Goal: Task Accomplishment & Management: Use online tool/utility

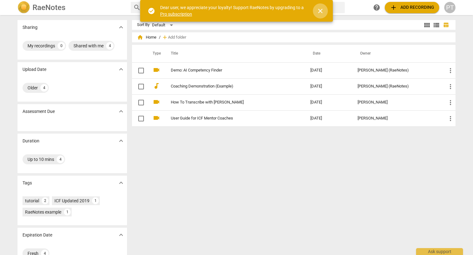
click at [320, 10] on span "close" at bounding box center [321, 11] width 8 height 8
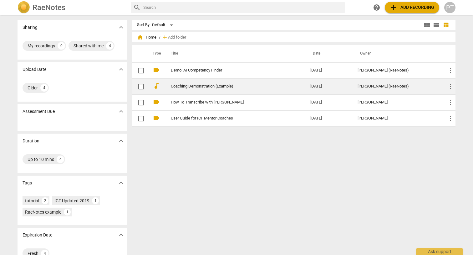
click at [199, 84] on link "Coaching Demonstration (Example)" at bounding box center [229, 86] width 117 height 5
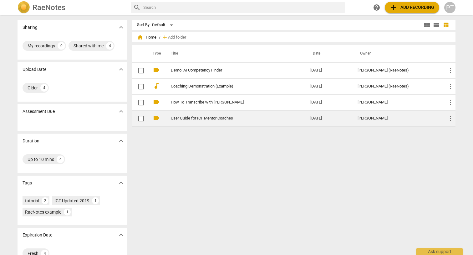
click at [209, 117] on link "User Guide for ICF Mentor Coaches" at bounding box center [229, 118] width 117 height 5
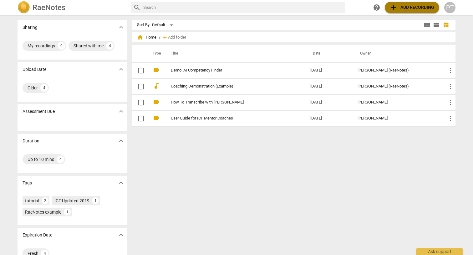
click at [414, 6] on span "add Add recording" at bounding box center [412, 8] width 44 height 8
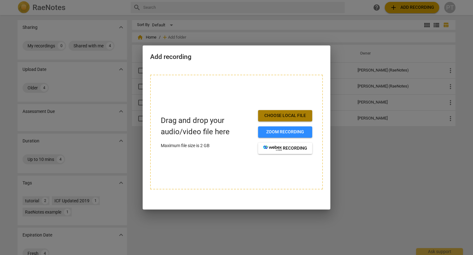
click at [296, 112] on span "Choose local file" at bounding box center [285, 115] width 44 height 6
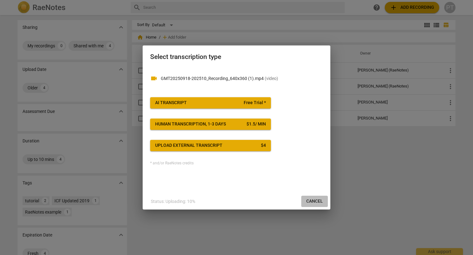
click at [317, 198] on span "Cancel" at bounding box center [315, 201] width 17 height 6
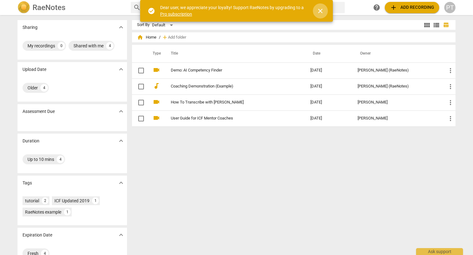
click at [325, 11] on span "close" at bounding box center [320, 11] width 15 height 8
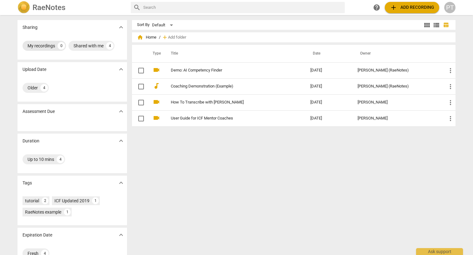
click at [39, 44] on div "My recordings" at bounding box center [42, 46] width 28 height 6
click at [377, 6] on span "help" at bounding box center [377, 8] width 8 height 8
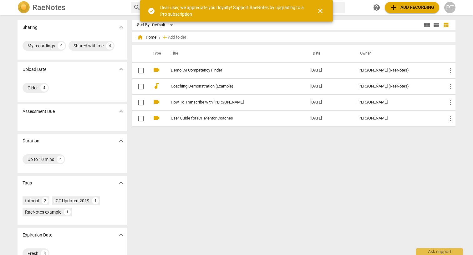
click at [320, 9] on span "close" at bounding box center [321, 11] width 8 height 8
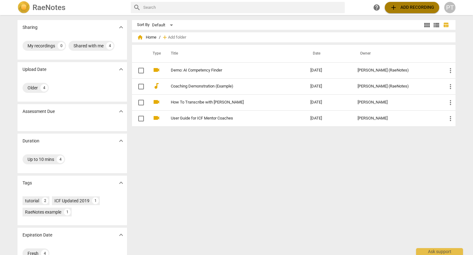
click at [411, 7] on span "add Add recording" at bounding box center [412, 8] width 44 height 8
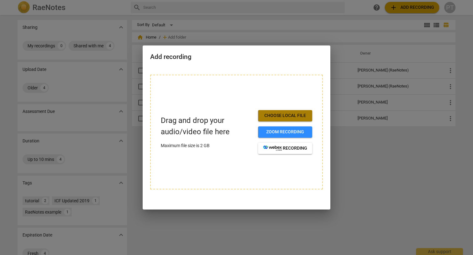
click at [300, 113] on span "Choose local file" at bounding box center [285, 115] width 44 height 6
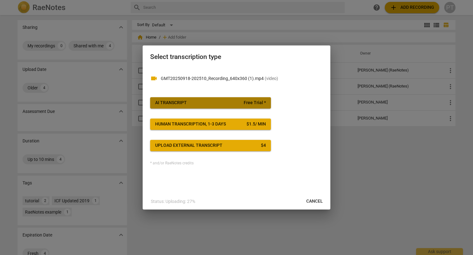
click at [216, 101] on span "AI Transcript Free Trial *" at bounding box center [210, 103] width 111 height 6
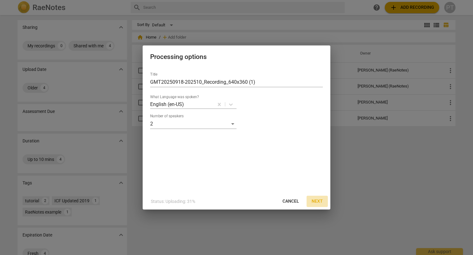
click at [316, 199] on span "Next" at bounding box center [317, 201] width 11 height 6
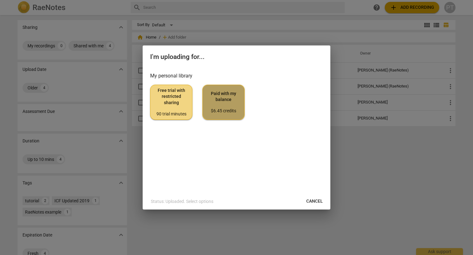
click at [224, 105] on span "Paid with my balance $6.45 credits" at bounding box center [224, 101] width 32 height 23
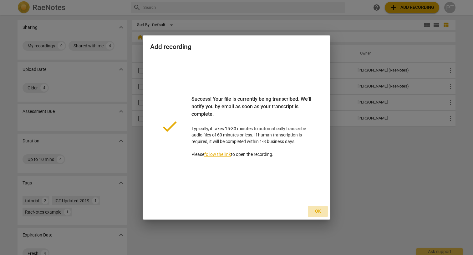
click at [317, 209] on span "Ok" at bounding box center [318, 211] width 10 height 6
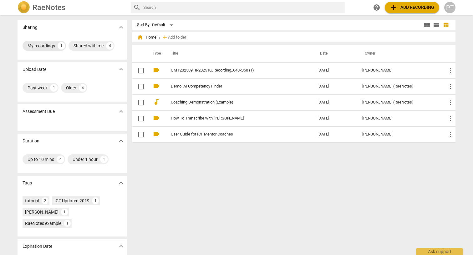
click at [42, 44] on div "My recordings" at bounding box center [42, 46] width 28 height 6
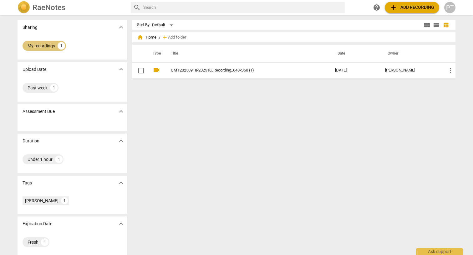
click at [42, 44] on div "My recordings" at bounding box center [42, 46] width 28 height 6
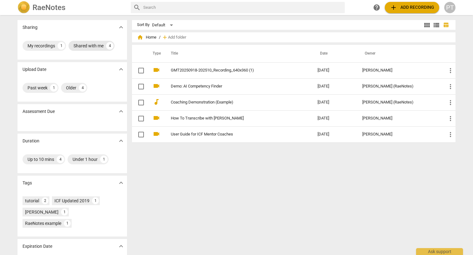
click at [88, 44] on div "Shared with me" at bounding box center [89, 46] width 30 height 6
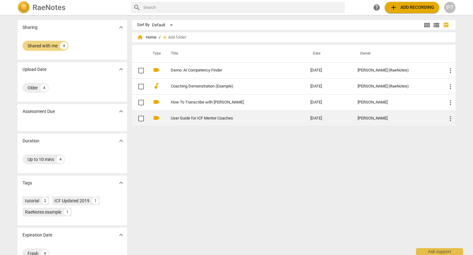
click at [193, 117] on link "User Guide for ICF Mentor Coaches" at bounding box center [229, 118] width 117 height 5
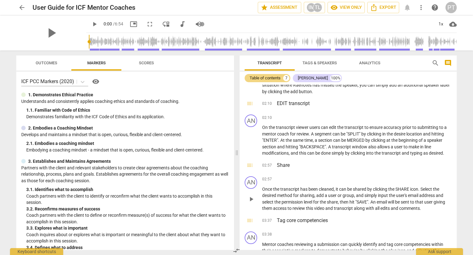
scroll to position [219, 0]
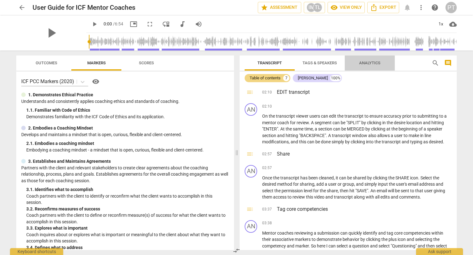
click at [372, 62] on span "Analytics" at bounding box center [369, 62] width 21 height 5
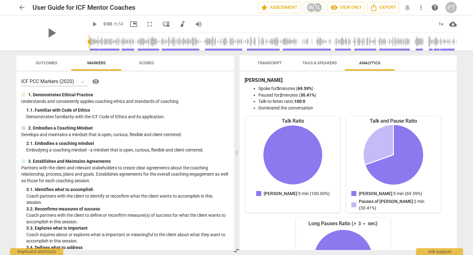
click at [316, 60] on span "Tags & Speakers" at bounding box center [320, 62] width 34 height 5
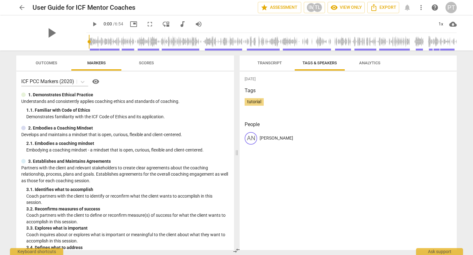
click at [263, 136] on p "Andrew" at bounding box center [276, 138] width 33 height 7
click at [252, 136] on div "AN" at bounding box center [251, 138] width 13 height 13
click at [250, 135] on div "AN" at bounding box center [251, 138] width 13 height 13
click at [254, 101] on span "tutorial" at bounding box center [254, 101] width 19 height 5
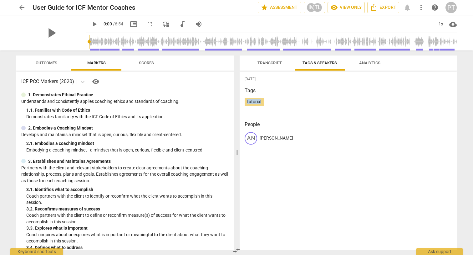
click at [254, 101] on span "tutorial" at bounding box center [254, 101] width 19 height 5
drag, startPoint x: 254, startPoint y: 101, endPoint x: 276, endPoint y: 100, distance: 21.6
click at [276, 100] on div "tutorial" at bounding box center [348, 104] width 207 height 13
click at [263, 63] on span "Transcript" at bounding box center [270, 62] width 24 height 5
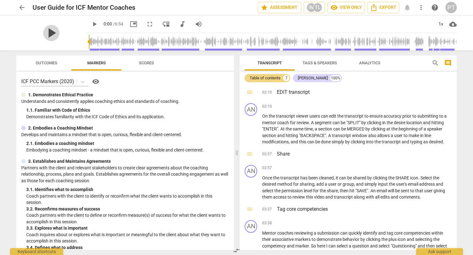
click at [51, 31] on span "play_arrow" at bounding box center [51, 33] width 16 height 16
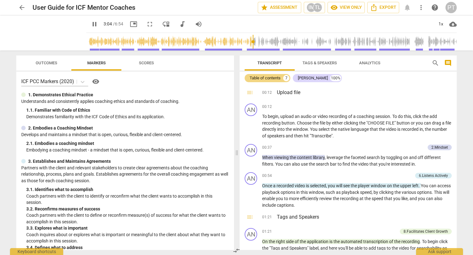
scroll to position [0, 0]
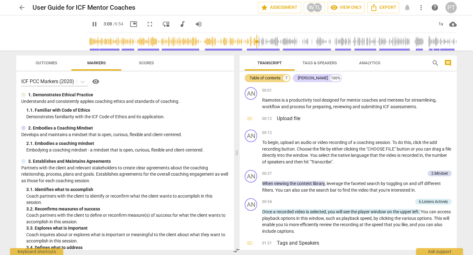
type input "189"
click at [20, 6] on span "arrow_back" at bounding box center [22, 8] width 8 height 8
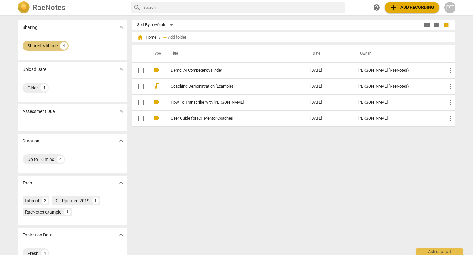
click at [47, 43] on div "Shared with me" at bounding box center [43, 46] width 30 height 6
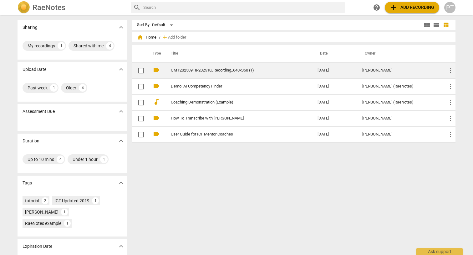
click at [192, 67] on td "GMT20250918-202510_Recording_640x360 (1)" at bounding box center [237, 70] width 149 height 16
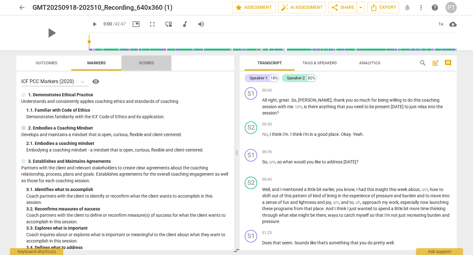
click at [146, 60] on span "Scores" at bounding box center [146, 62] width 15 height 5
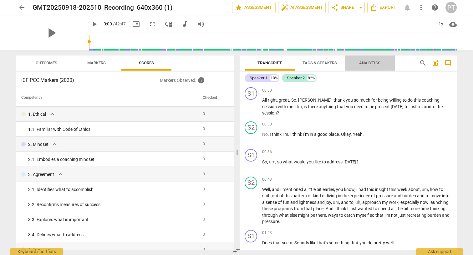
click at [370, 59] on span "Analytics" at bounding box center [370, 63] width 36 height 8
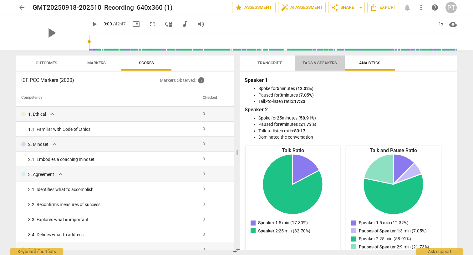
click at [313, 60] on span "Tags & Speakers" at bounding box center [319, 63] width 49 height 8
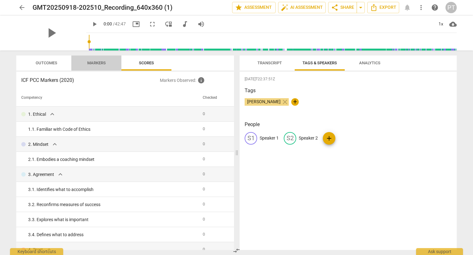
click at [94, 60] on span "Markers" at bounding box center [96, 63] width 33 height 8
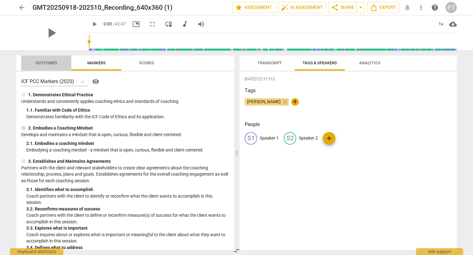
click at [44, 59] on span "Outcomes" at bounding box center [46, 63] width 37 height 8
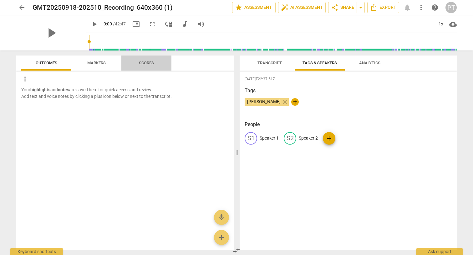
click at [147, 61] on span "Scores" at bounding box center [146, 62] width 15 height 5
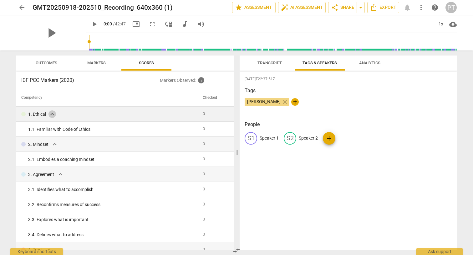
click at [51, 112] on span "expand_more" at bounding box center [53, 114] width 8 height 8
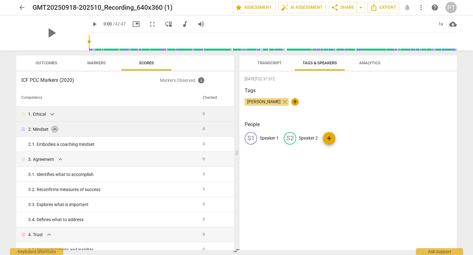
click at [54, 127] on span "expand_more" at bounding box center [55, 129] width 8 height 8
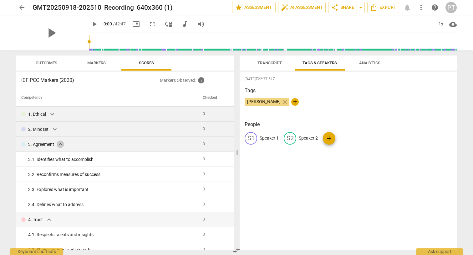
click at [61, 143] on span "expand_more" at bounding box center [61, 144] width 8 height 8
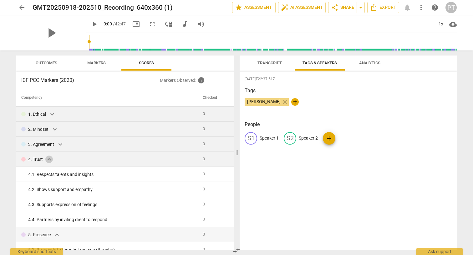
click at [49, 157] on span "expand_more" at bounding box center [49, 159] width 8 height 8
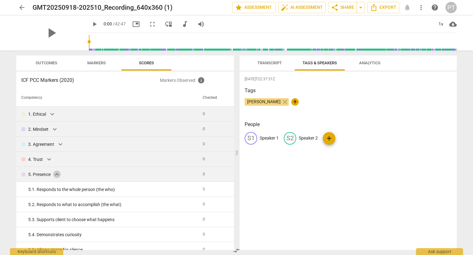
click at [58, 173] on span "expand_more" at bounding box center [57, 174] width 8 height 8
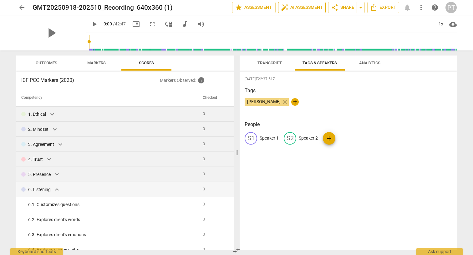
click at [298, 5] on span "auto_fix_high AI Assessment" at bounding box center [302, 8] width 42 height 8
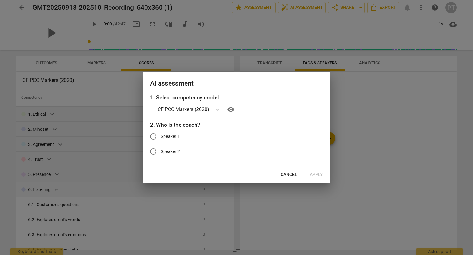
click at [257, 7] on div at bounding box center [236, 127] width 473 height 255
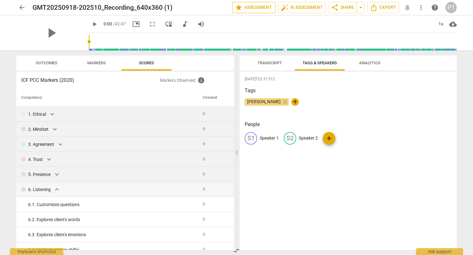
click at [259, 5] on span "star Assessment" at bounding box center [254, 8] width 38 height 8
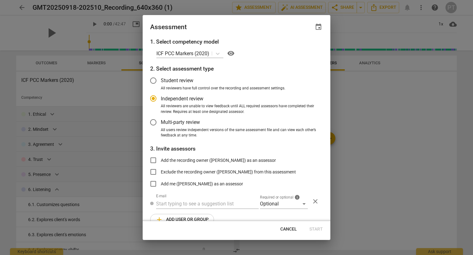
radio input "false"
click at [153, 79] on input "Student review" at bounding box center [153, 80] width 15 height 15
radio input "false"
click at [153, 95] on input "Independent review" at bounding box center [153, 98] width 15 height 15
click at [292, 227] on span "Cancel" at bounding box center [289, 229] width 17 height 6
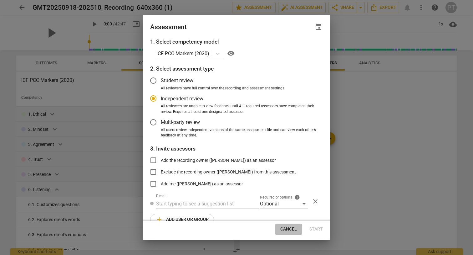
radio input "false"
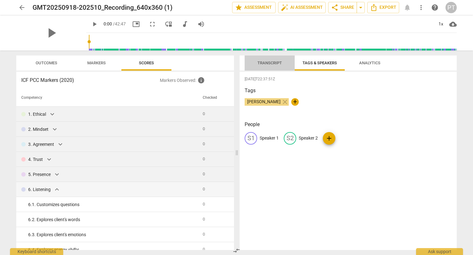
click at [268, 60] on span "Transcript" at bounding box center [270, 62] width 24 height 5
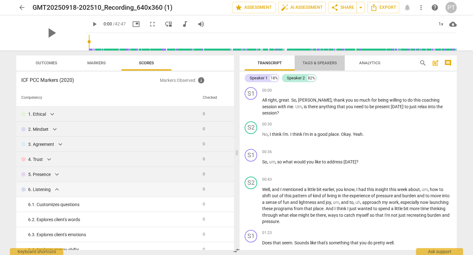
click at [321, 60] on span "Tags & Speakers" at bounding box center [320, 62] width 34 height 5
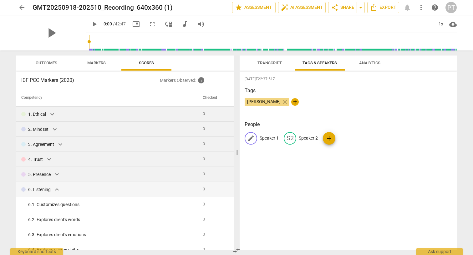
click at [250, 136] on span "edit" at bounding box center [251, 138] width 8 height 8
type input "Pam"
click at [331, 136] on span "edit" at bounding box center [331, 138] width 8 height 8
type input "Gary"
click at [414, 204] on div "2025-09-25T22:37:51Z Tags Pamela Taylor close + People PA Pam edit Gary delete …" at bounding box center [348, 160] width 217 height 178
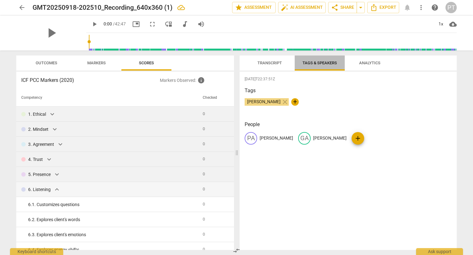
click at [316, 61] on span "Tags & Speakers" at bounding box center [320, 62] width 34 height 5
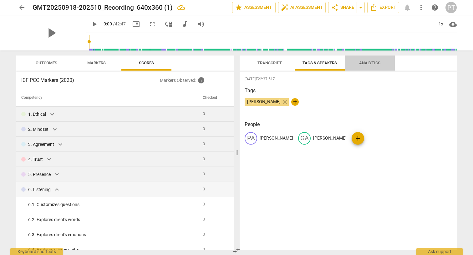
click at [372, 60] on span "Analytics" at bounding box center [369, 62] width 21 height 5
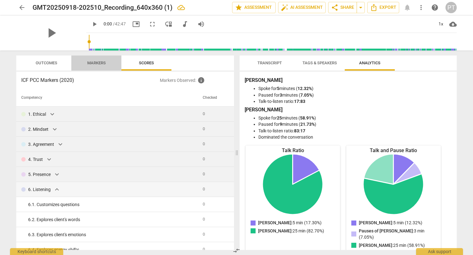
click at [94, 60] on span "Markers" at bounding box center [96, 63] width 33 height 8
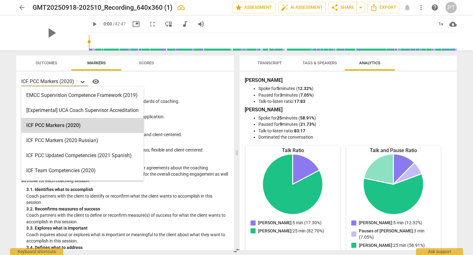
click at [83, 81] on icon at bounding box center [83, 82] width 6 height 6
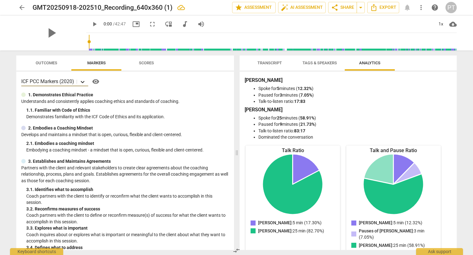
click at [83, 81] on icon at bounding box center [83, 82] width 6 height 6
click at [96, 80] on span "visibility" at bounding box center [96, 82] width 8 height 8
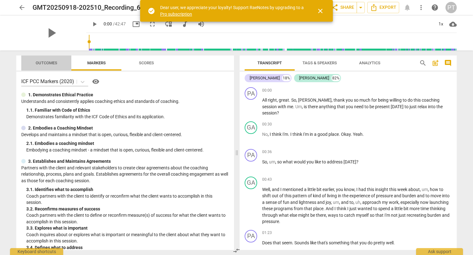
click at [45, 61] on span "Outcomes" at bounding box center [47, 62] width 22 height 5
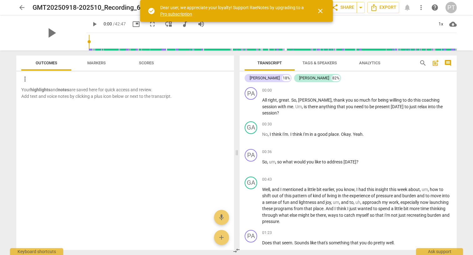
click at [148, 60] on span "Scores" at bounding box center [146, 62] width 15 height 5
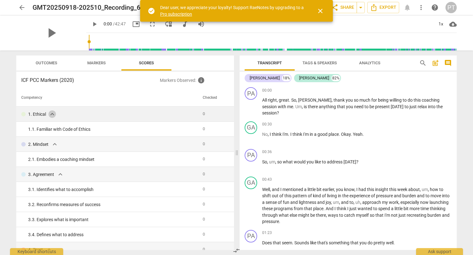
click at [52, 113] on span "expand_more" at bounding box center [53, 114] width 8 height 8
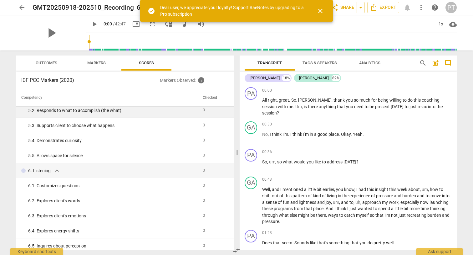
scroll to position [250, 0]
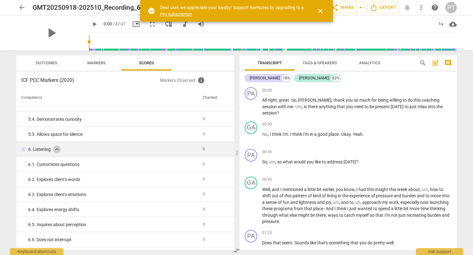
click at [56, 148] on span "expand_more" at bounding box center [57, 149] width 8 height 8
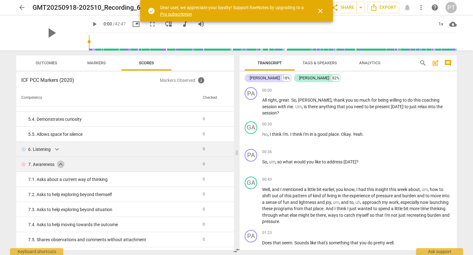
click at [60, 162] on span "expand_more" at bounding box center [61, 164] width 8 height 8
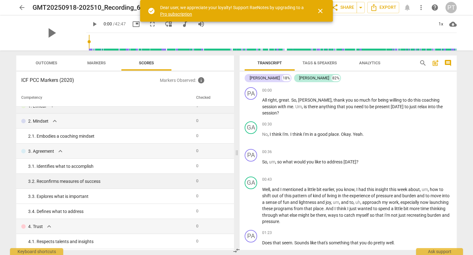
scroll to position [0, 0]
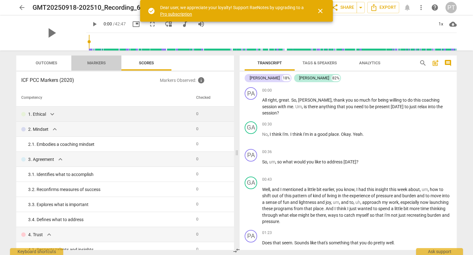
click at [96, 61] on span "Markers" at bounding box center [96, 62] width 18 height 5
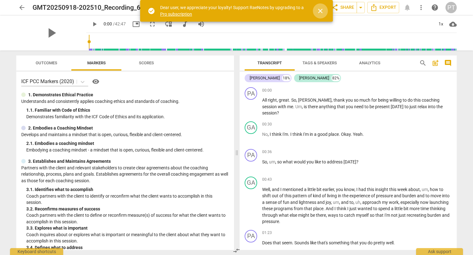
click at [320, 8] on span "close" at bounding box center [321, 11] width 8 height 8
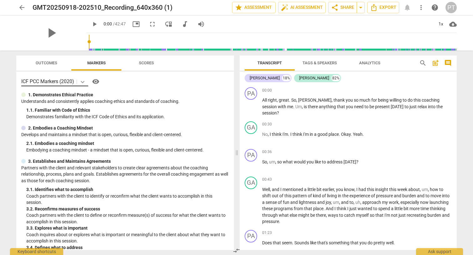
click at [83, 80] on icon at bounding box center [83, 82] width 6 height 6
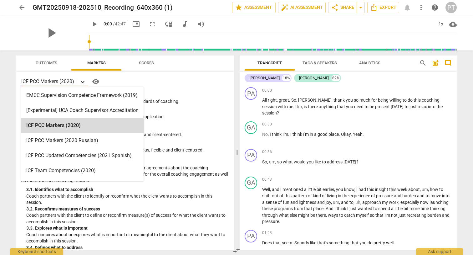
click at [83, 80] on icon at bounding box center [83, 82] width 6 height 6
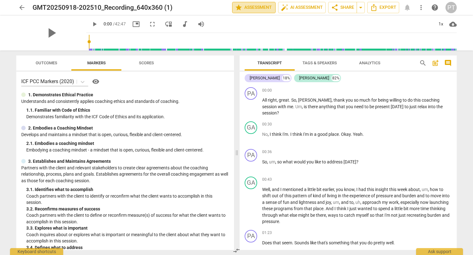
click at [248, 6] on span "star Assessment" at bounding box center [254, 8] width 38 height 8
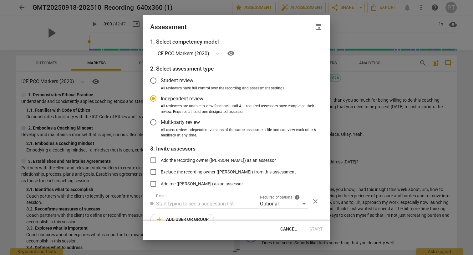
radio input "false"
click at [153, 77] on input "Student review" at bounding box center [153, 80] width 15 height 15
click at [287, 227] on span "Cancel" at bounding box center [289, 229] width 17 height 6
radio input "false"
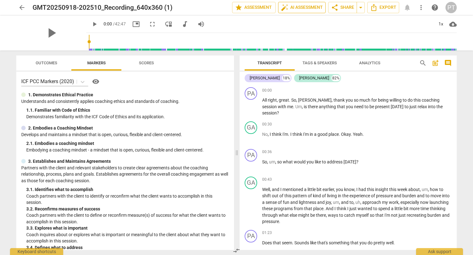
click at [294, 6] on span "auto_fix_high AI Assessment" at bounding box center [302, 8] width 42 height 8
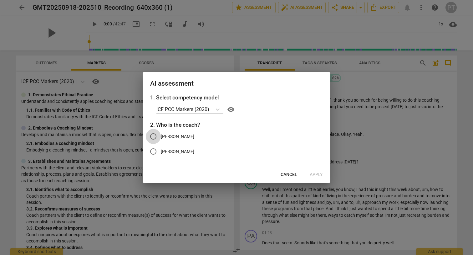
click at [154, 136] on input "[PERSON_NAME]" at bounding box center [153, 136] width 15 height 15
radio input "true"
click at [318, 172] on span "Apply" at bounding box center [316, 174] width 13 height 6
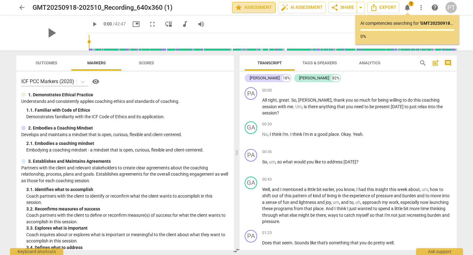
click at [250, 6] on span "star Assessment" at bounding box center [254, 8] width 38 height 8
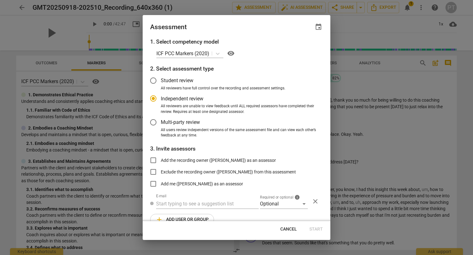
scroll to position [12, 0]
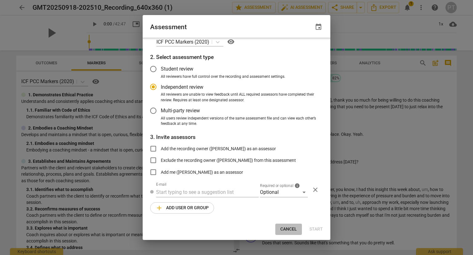
click at [290, 226] on span "Cancel" at bounding box center [289, 229] width 17 height 6
radio input "false"
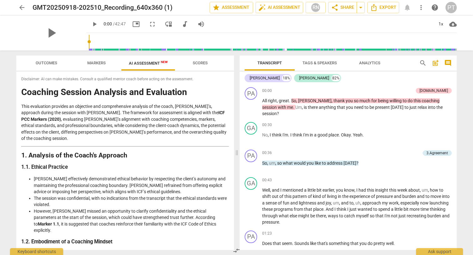
click at [199, 60] on span "Scores" at bounding box center [200, 62] width 15 height 5
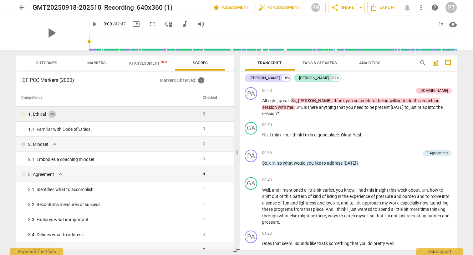
click at [50, 112] on span "expand_more" at bounding box center [53, 114] width 8 height 8
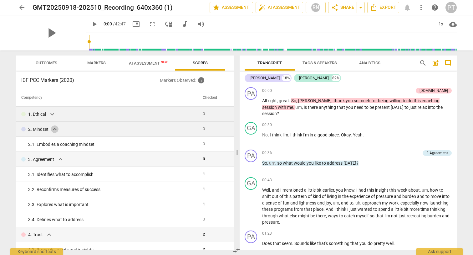
click at [54, 128] on span "expand_more" at bounding box center [55, 129] width 8 height 8
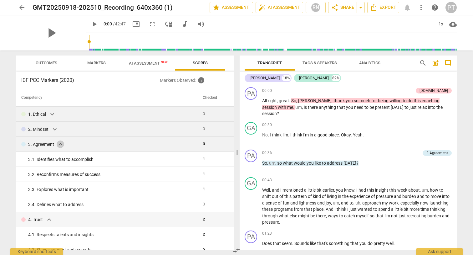
click at [60, 143] on span "expand_more" at bounding box center [61, 144] width 8 height 8
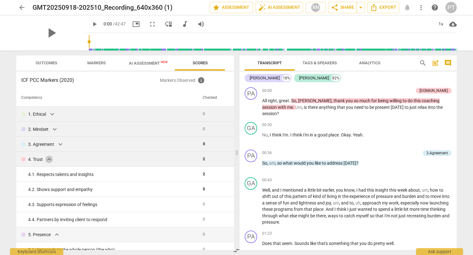
click at [48, 157] on span "expand_more" at bounding box center [49, 159] width 8 height 8
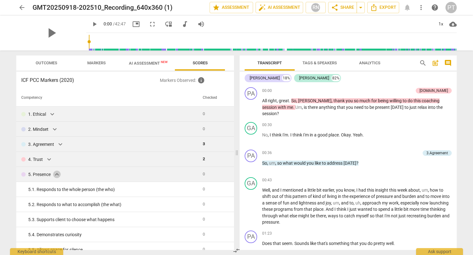
click at [58, 172] on span "expand_more" at bounding box center [57, 174] width 8 height 8
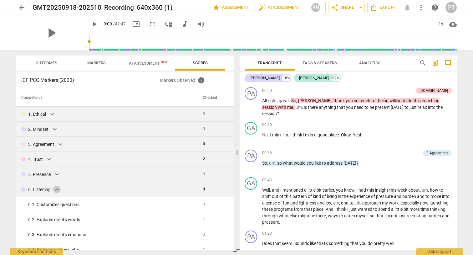
click at [57, 188] on span "expand_more" at bounding box center [57, 189] width 8 height 8
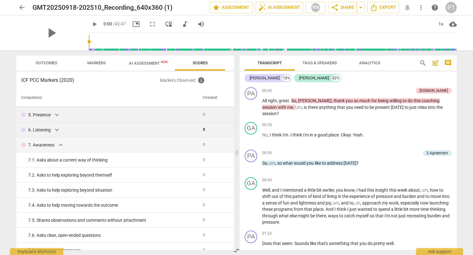
scroll to position [63, 0]
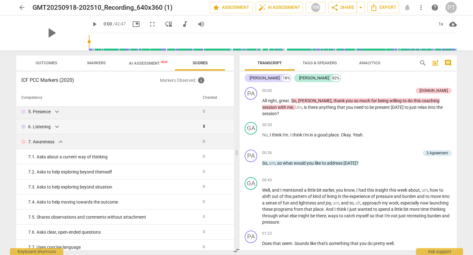
click at [60, 141] on span "expand_more" at bounding box center [61, 142] width 8 height 8
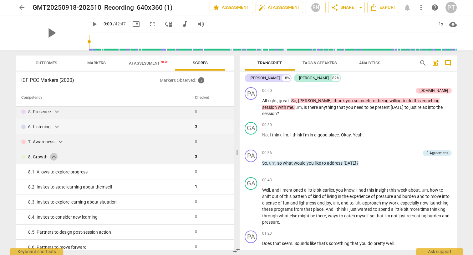
click at [52, 155] on span "expand_more" at bounding box center [54, 157] width 8 height 8
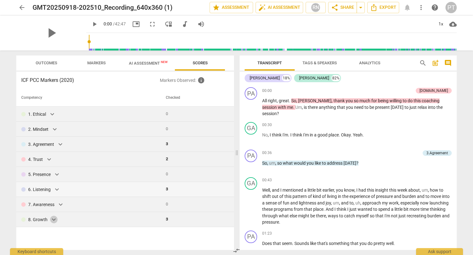
click at [51, 219] on span "expand_more" at bounding box center [54, 219] width 8 height 8
click at [60, 203] on span "expand_more" at bounding box center [61, 204] width 8 height 8
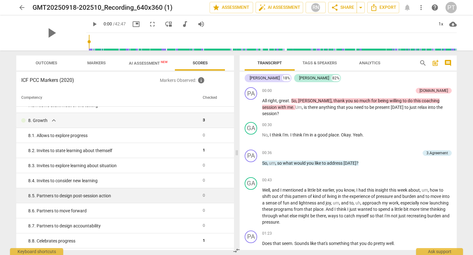
scroll to position [233, 0]
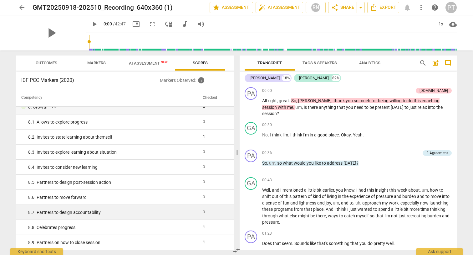
click at [90, 211] on div "8. 7. Partners to design accountability" at bounding box center [113, 212] width 170 height 7
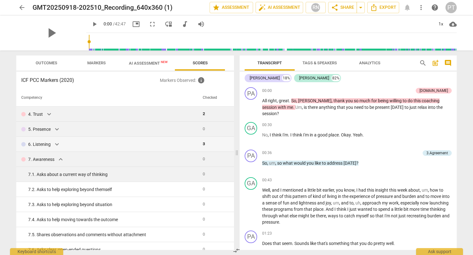
scroll to position [14, 0]
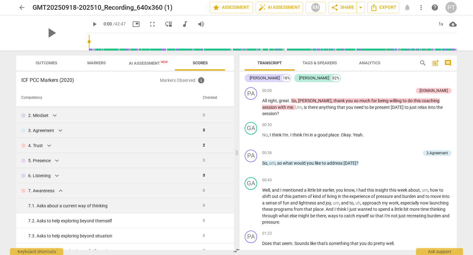
click at [55, 174] on span "expand_more" at bounding box center [57, 176] width 8 height 8
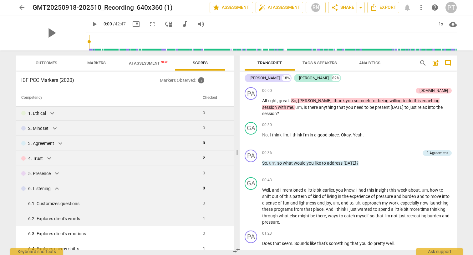
scroll to position [0, 0]
click at [147, 60] on span "AI Assessment New" at bounding box center [148, 62] width 54 height 9
